Goal: Information Seeking & Learning: Learn about a topic

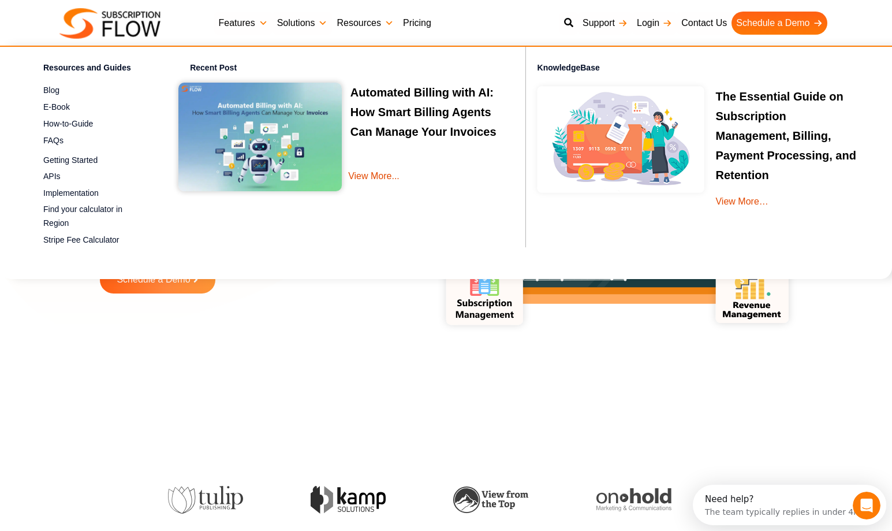
click at [419, 23] on link "Pricing" at bounding box center [418, 23] width 38 height 23
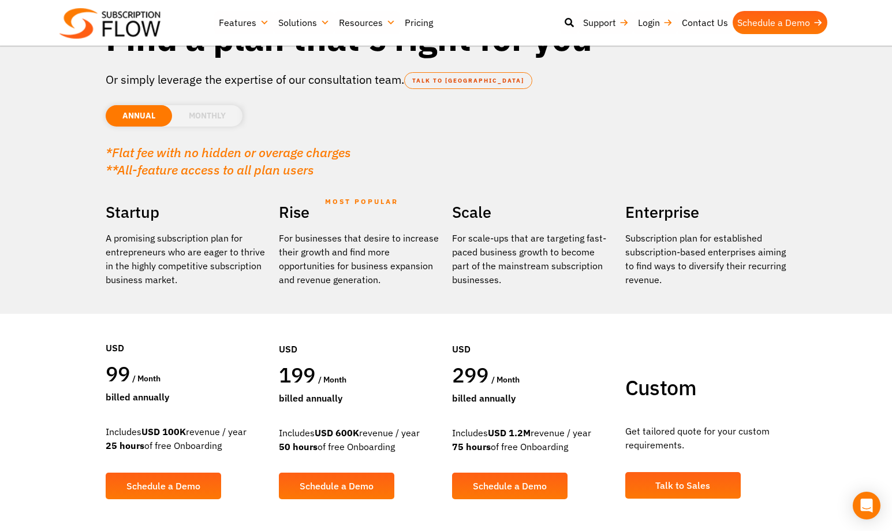
scroll to position [58, 0]
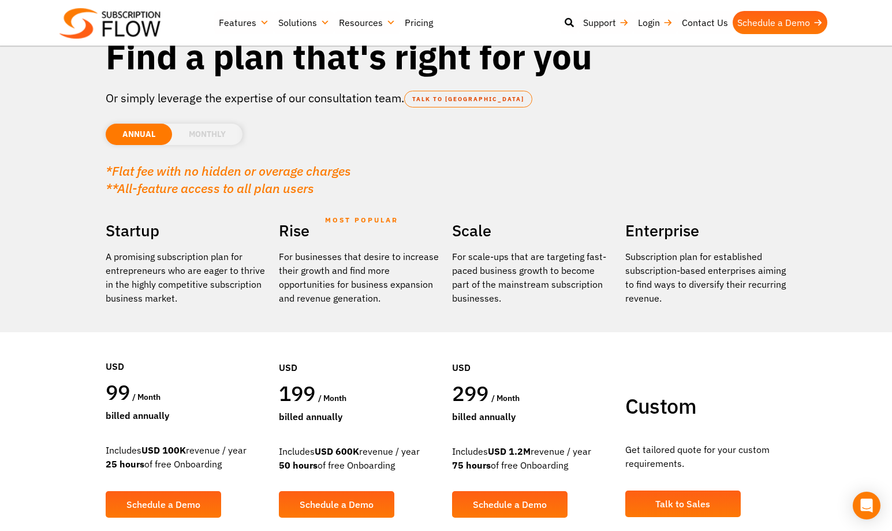
click at [223, 129] on li "MONTHLY" at bounding box center [207, 134] width 70 height 21
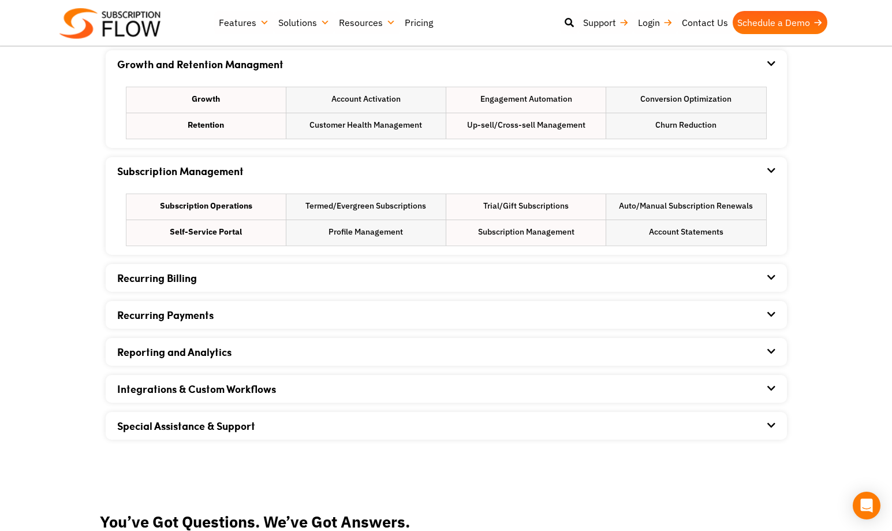
scroll to position [751, 0]
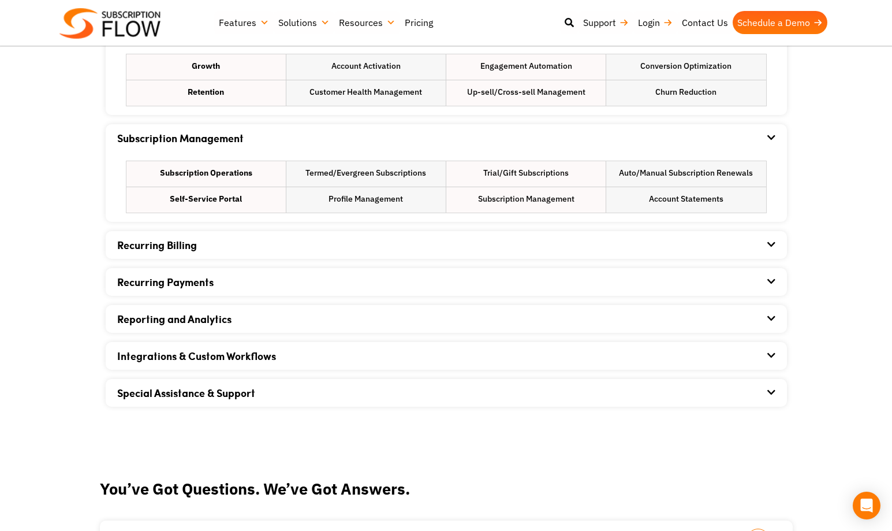
click at [305, 252] on div "Recurring Billing" at bounding box center [446, 245] width 658 height 28
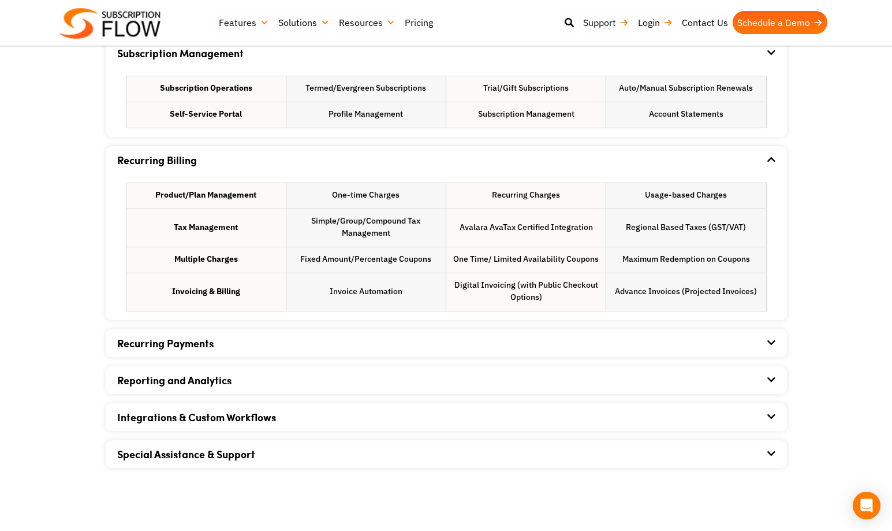
scroll to position [866, 0]
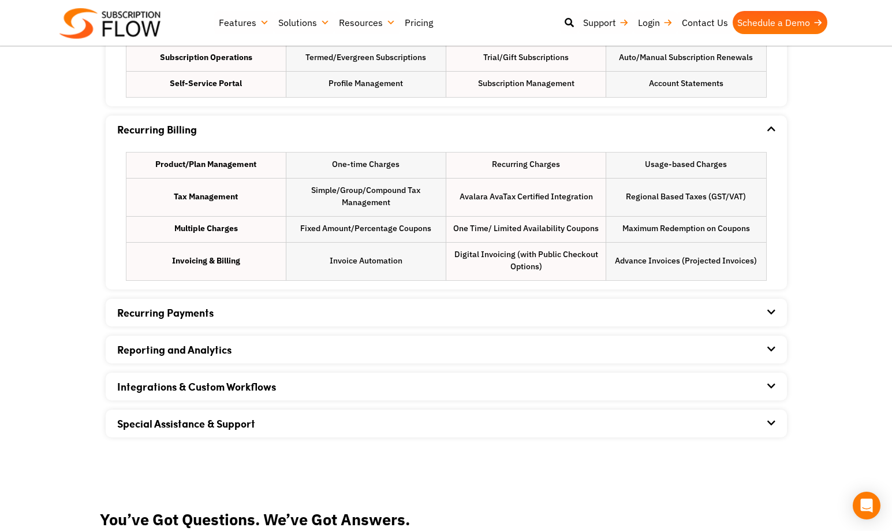
click at [336, 317] on div "Recurring Payments" at bounding box center [446, 313] width 658 height 28
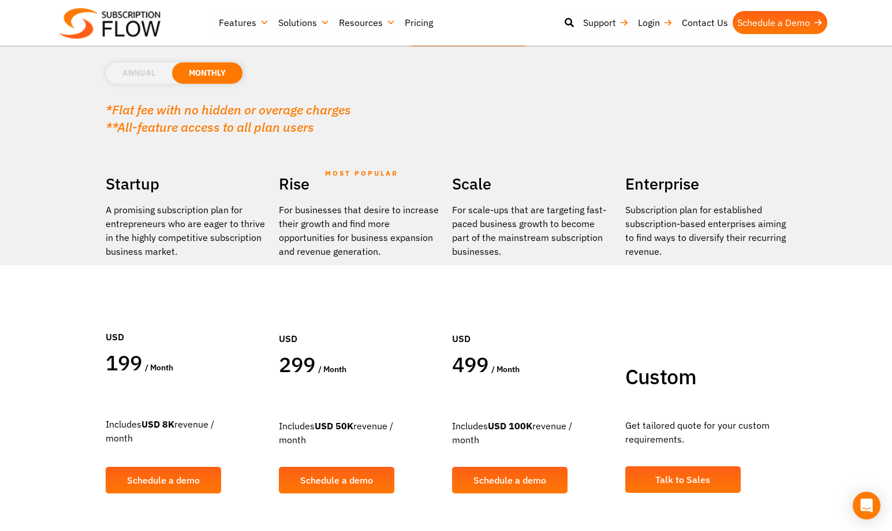
scroll to position [0, 0]
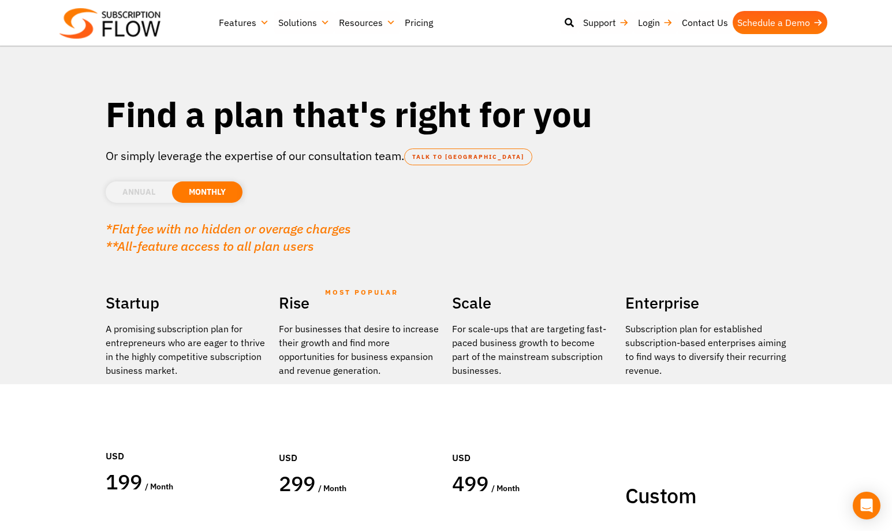
click at [230, 32] on link "Features" at bounding box center [243, 22] width 59 height 23
